Goal: Transaction & Acquisition: Obtain resource

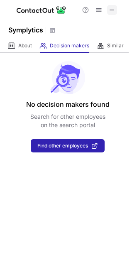
click at [113, 9] on span at bounding box center [112, 10] width 7 height 7
click at [110, 10] on span at bounding box center [112, 10] width 7 height 7
click at [111, 10] on span at bounding box center [112, 10] width 7 height 7
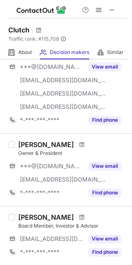
scroll to position [665, 0]
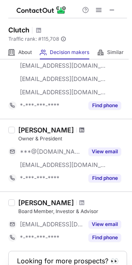
click at [79, 128] on span at bounding box center [81, 130] width 5 height 7
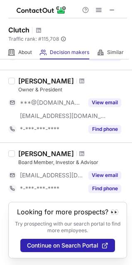
scroll to position [722, 0]
click at [113, 9] on span at bounding box center [112, 10] width 7 height 7
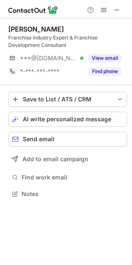
scroll to position [188, 132]
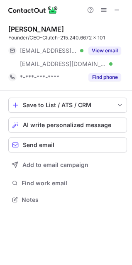
scroll to position [194, 132]
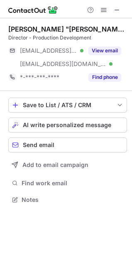
scroll to position [194, 132]
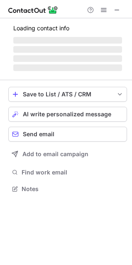
scroll to position [194, 132]
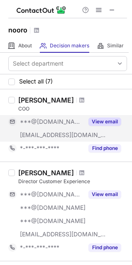
click at [94, 121] on button "View email" at bounding box center [105, 122] width 33 height 8
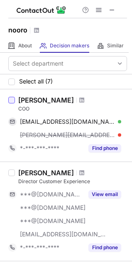
click at [12, 97] on div at bounding box center [11, 100] width 7 height 7
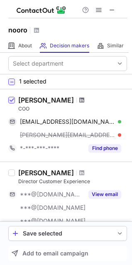
click at [79, 101] on span at bounding box center [81, 100] width 5 height 7
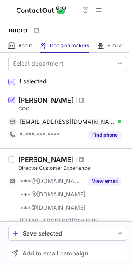
click at [12, 99] on span at bounding box center [11, 100] width 7 height 7
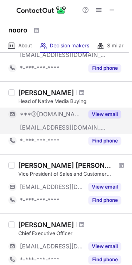
scroll to position [208, 0]
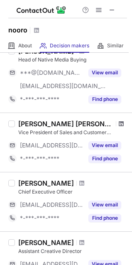
click at [119, 122] on span at bounding box center [121, 124] width 5 height 7
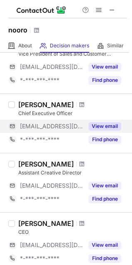
scroll to position [291, 0]
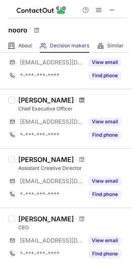
click at [79, 98] on span at bounding box center [81, 100] width 5 height 7
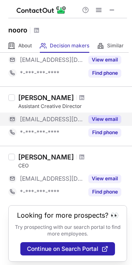
scroll to position [364, 0]
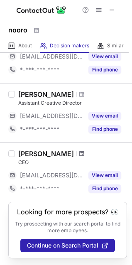
click at [79, 151] on span at bounding box center [81, 154] width 5 height 7
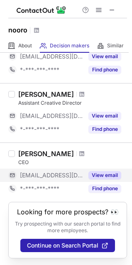
click at [108, 171] on button "View email" at bounding box center [105, 175] width 33 height 8
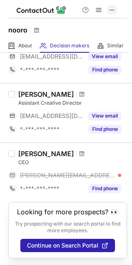
click at [111, 7] on span at bounding box center [112, 10] width 7 height 7
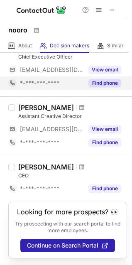
scroll to position [351, 0]
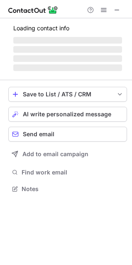
scroll to position [202, 132]
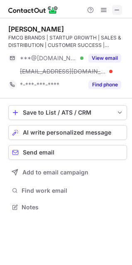
click at [116, 9] on span at bounding box center [117, 10] width 7 height 7
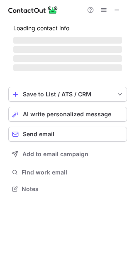
scroll to position [183, 132]
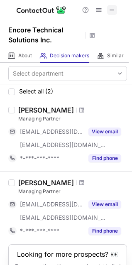
click at [110, 8] on span at bounding box center [112, 10] width 7 height 7
